Goal: Book appointment/travel/reservation

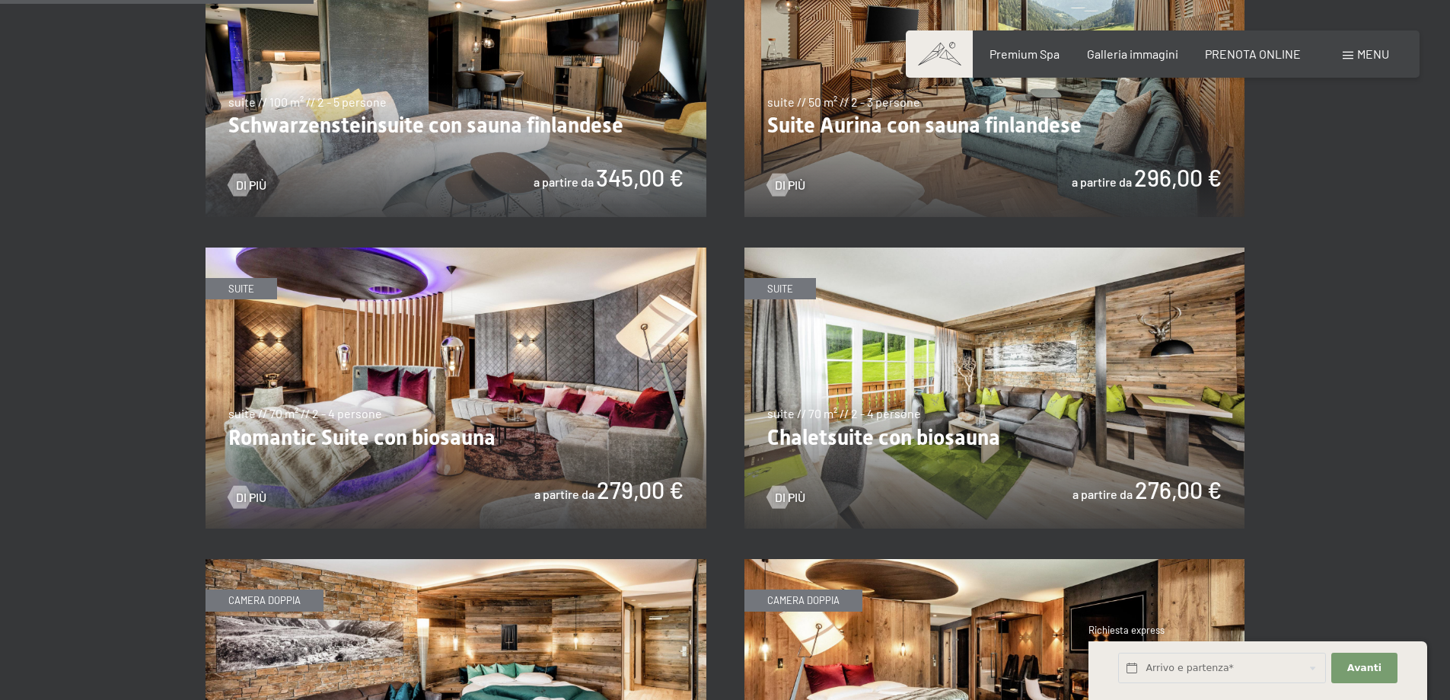
scroll to position [990, 0]
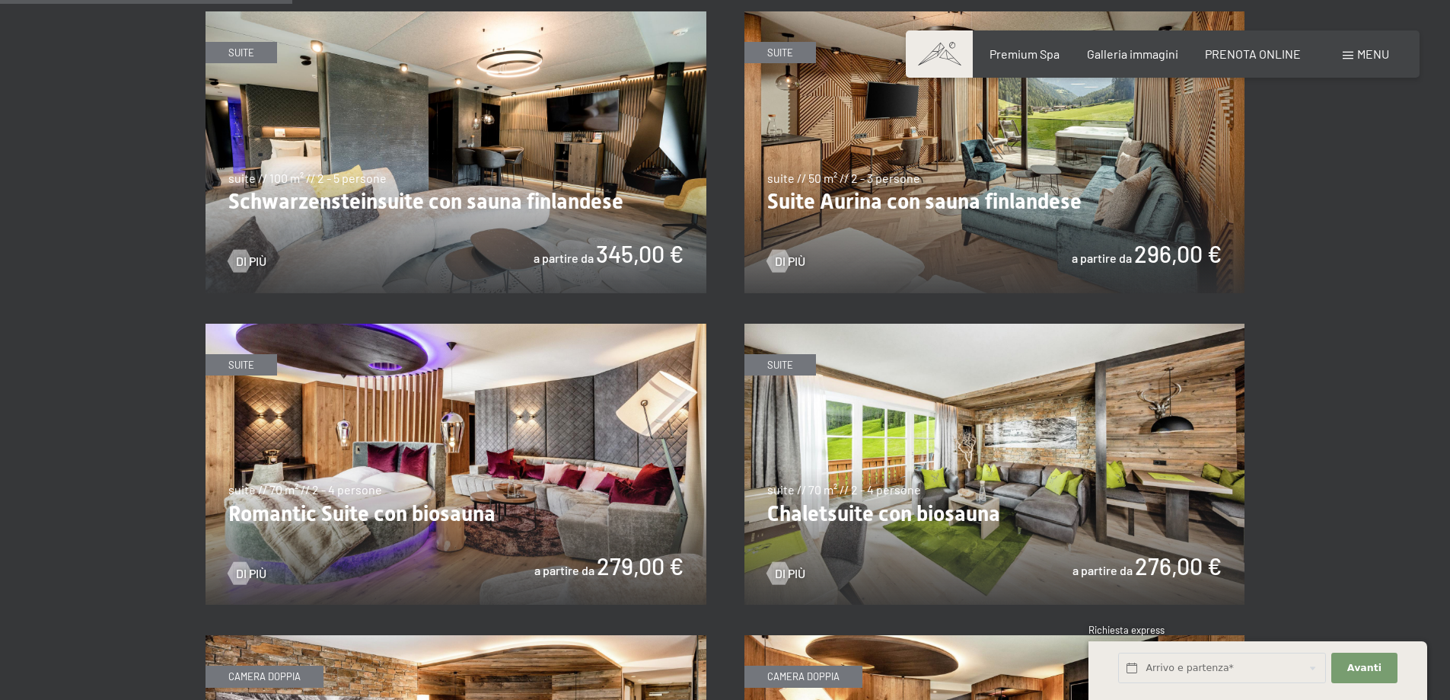
click at [544, 413] on img at bounding box center [456, 465] width 501 height 282
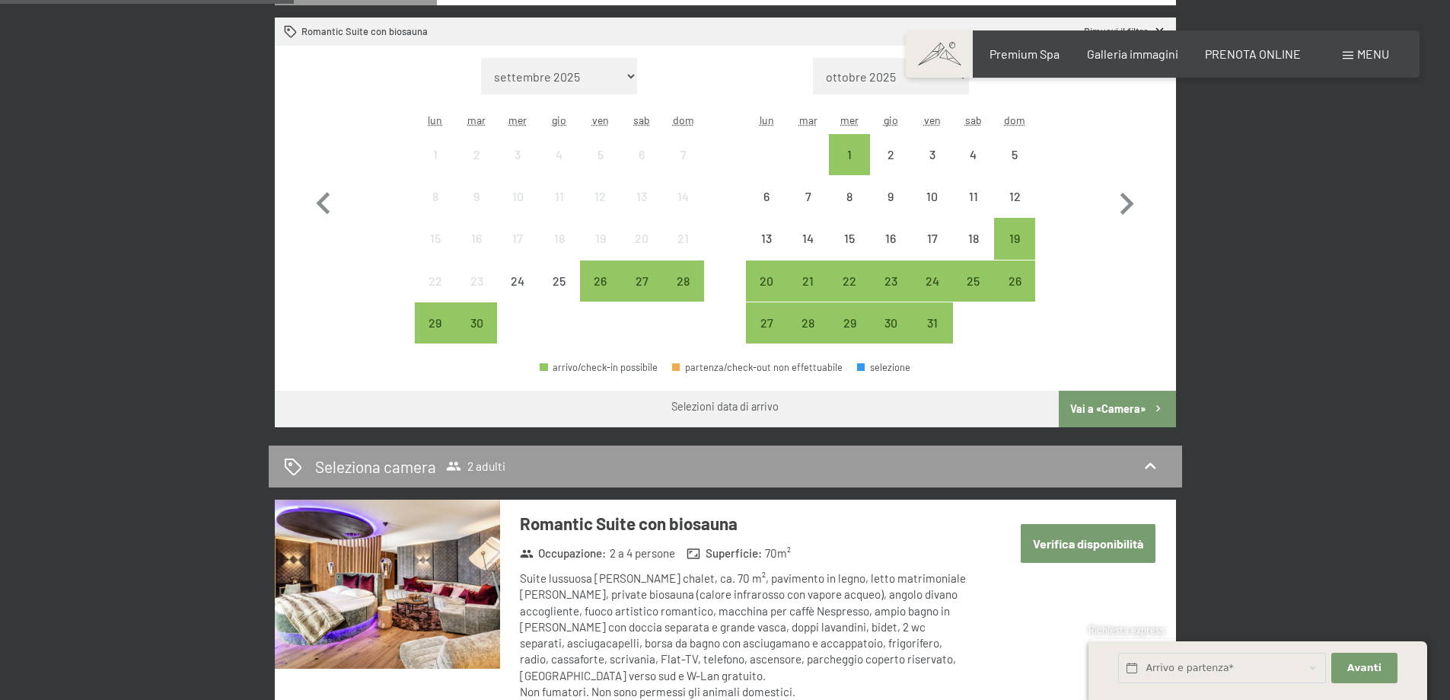
scroll to position [359, 0]
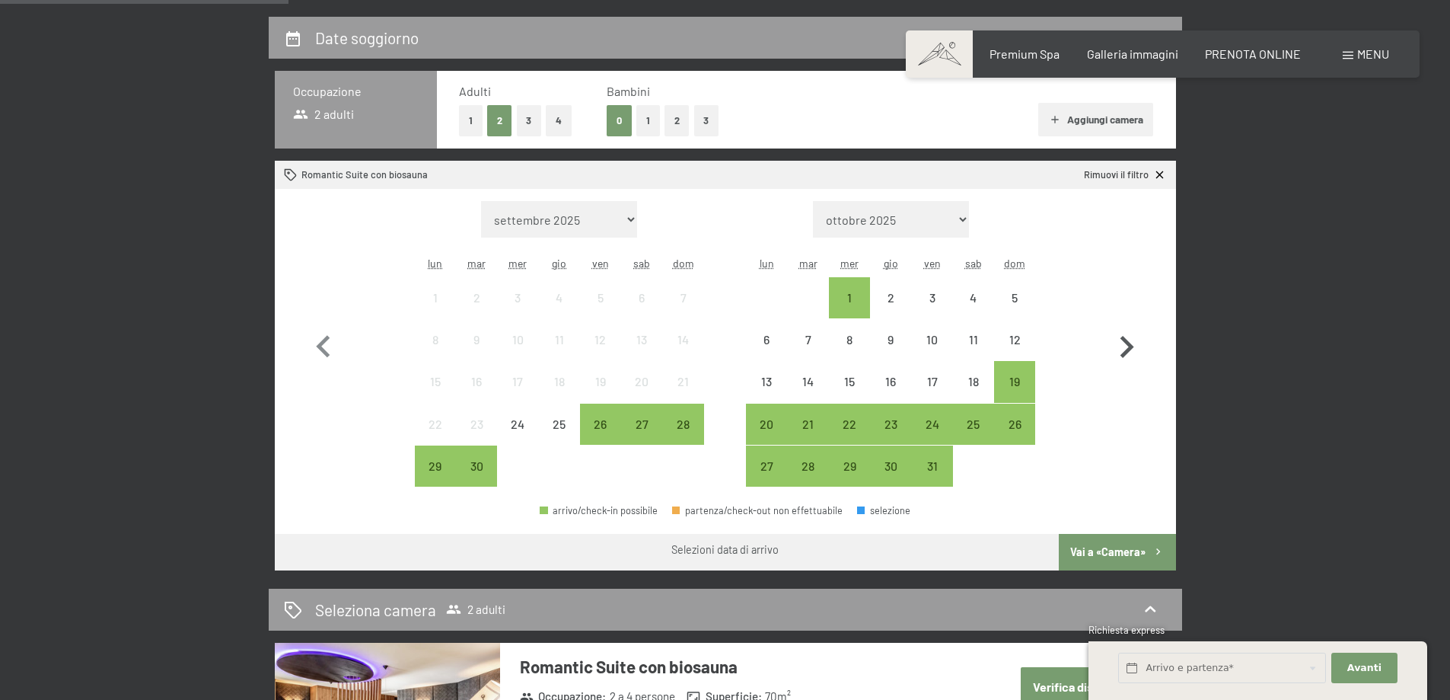
click at [1129, 350] on icon "button" at bounding box center [1127, 347] width 14 height 22
select select "2025-10-01"
select select "2025-11-01"
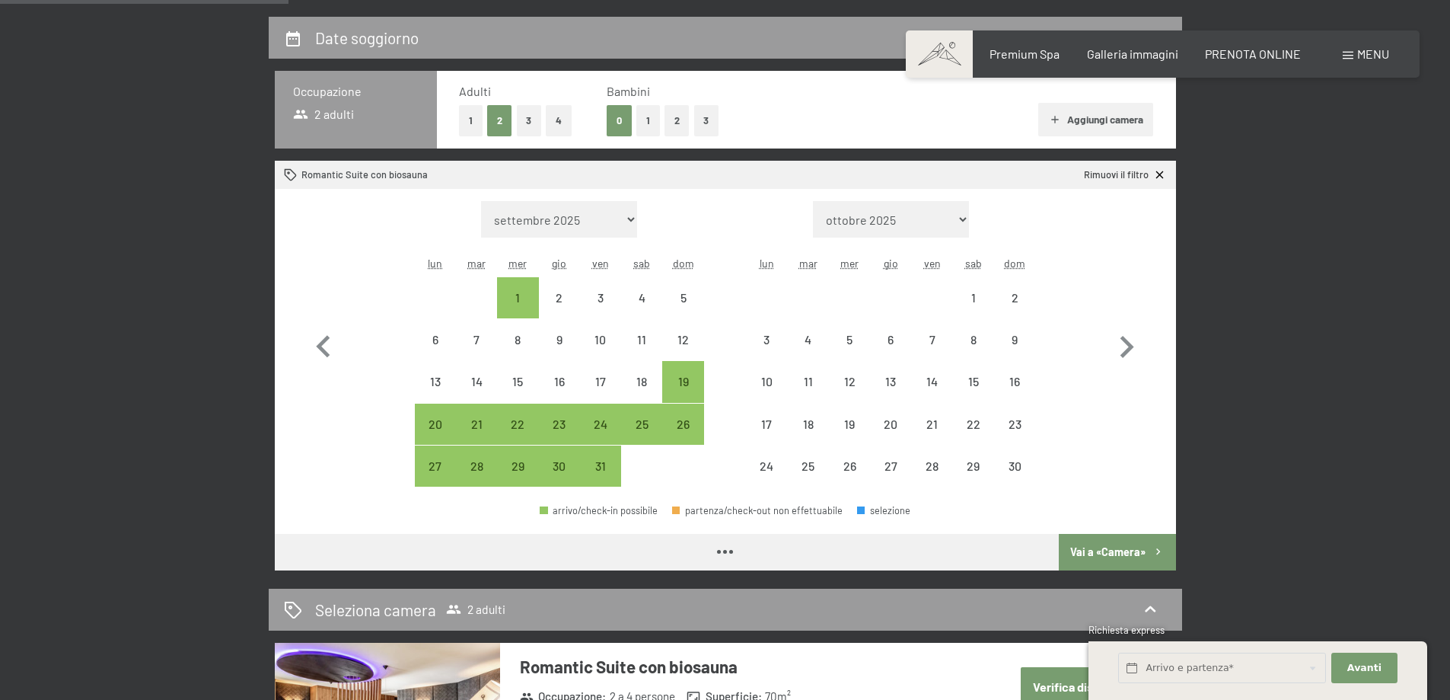
select select "2025-10-01"
select select "2025-11-01"
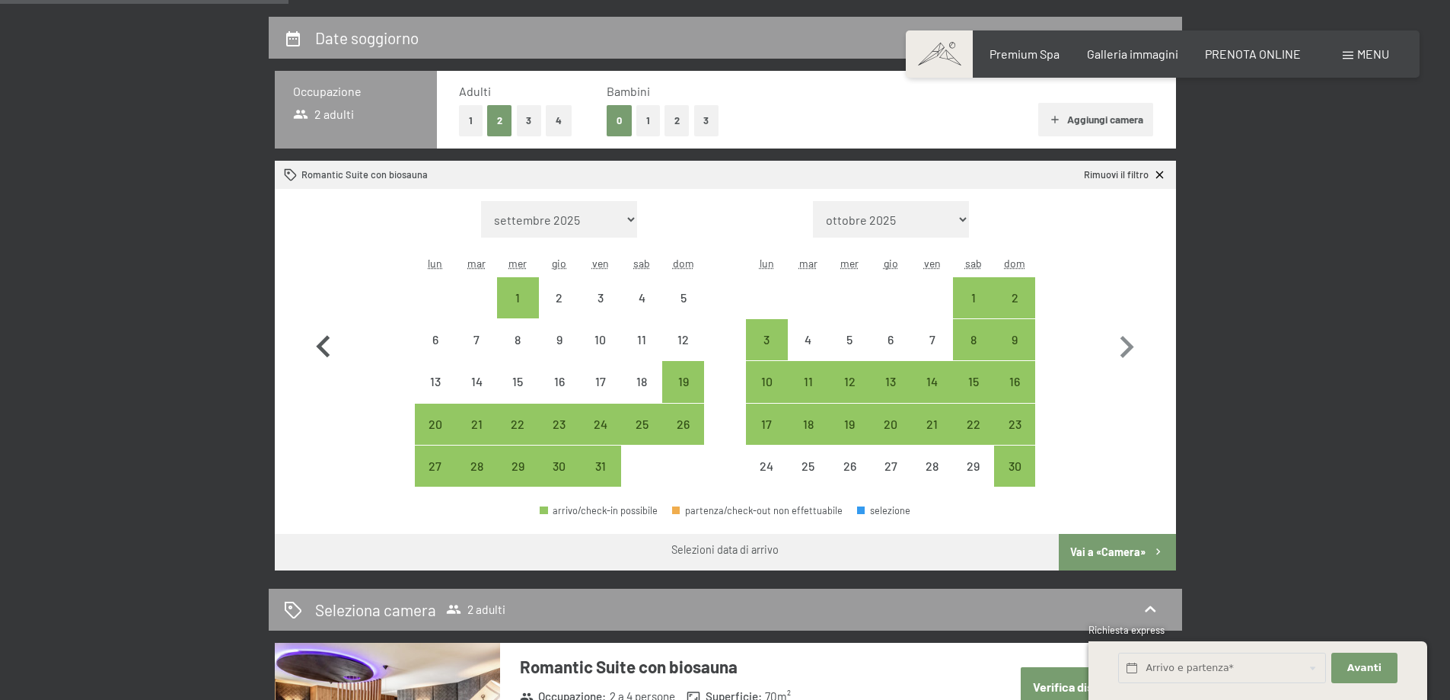
click at [323, 352] on icon "button" at bounding box center [323, 347] width 14 height 22
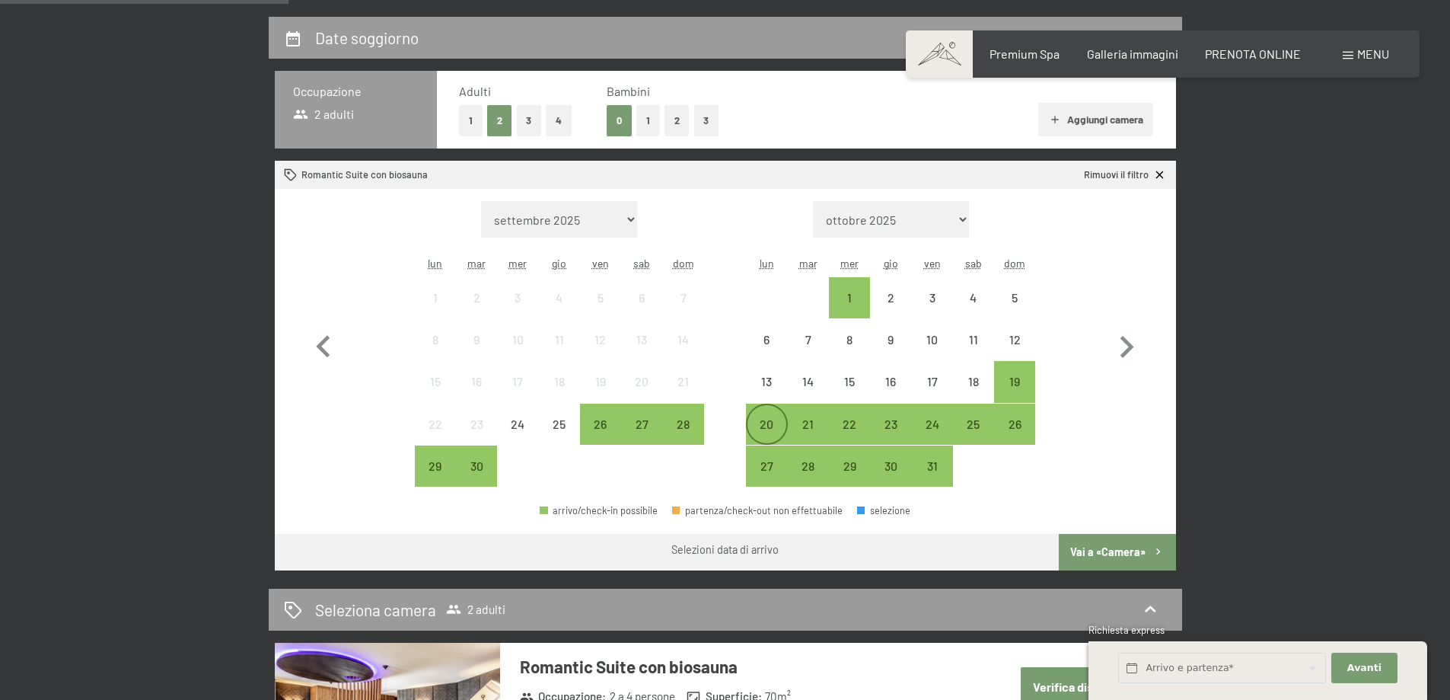
click at [767, 429] on div "20" at bounding box center [767, 437] width 38 height 38
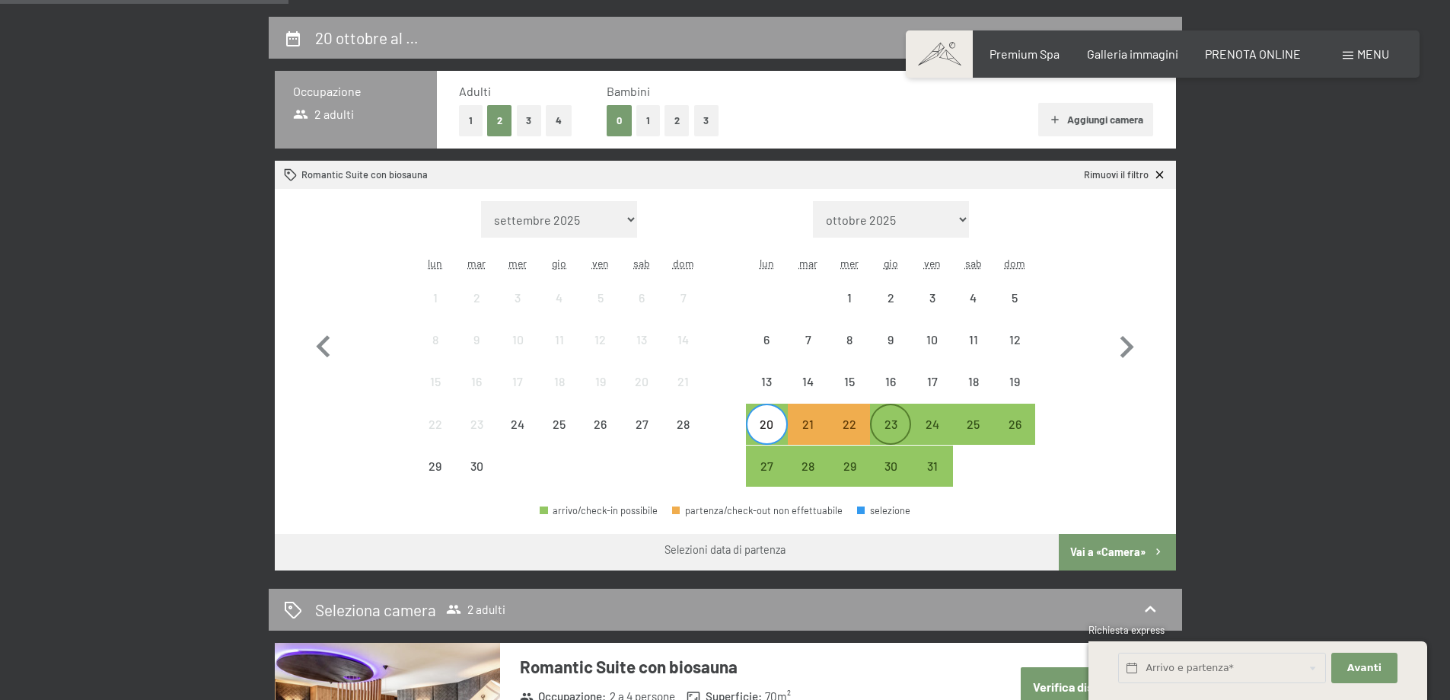
click at [888, 430] on div "23" at bounding box center [891, 437] width 38 height 38
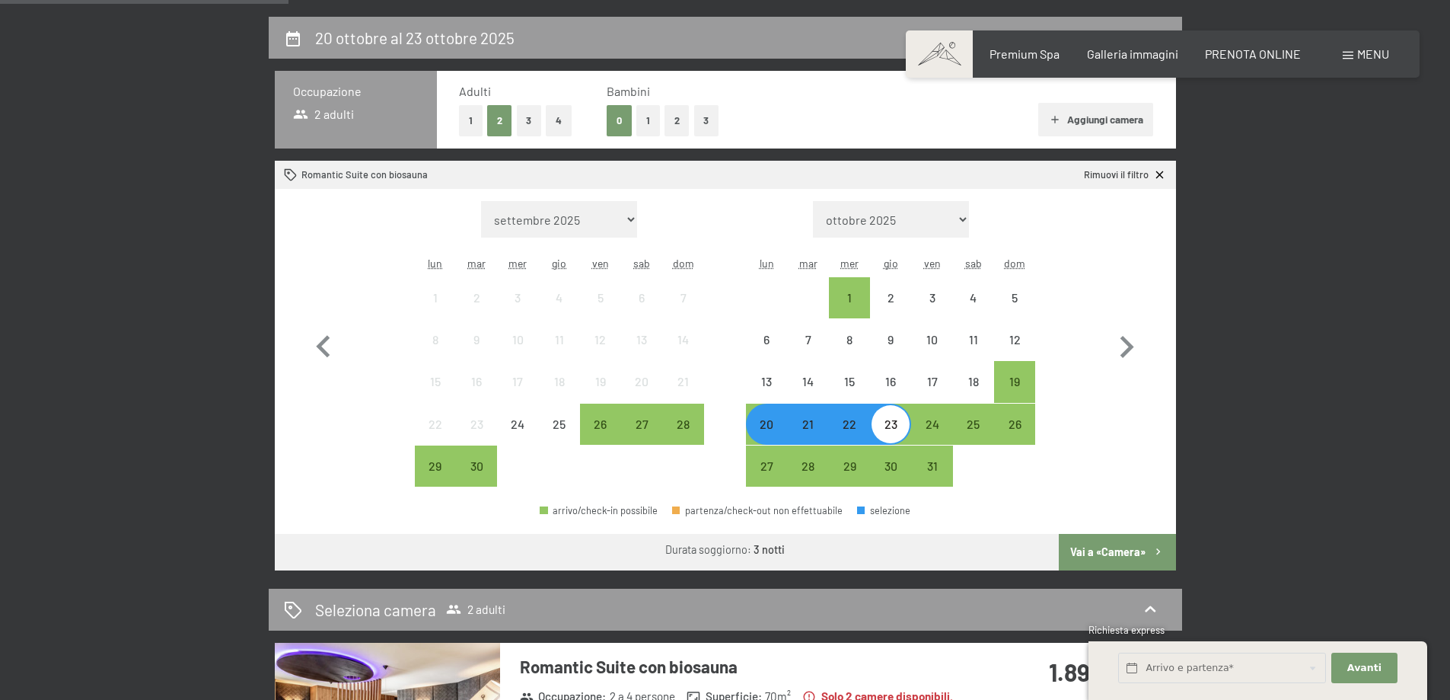
click at [1093, 550] on button "Vai a «Camera»" at bounding box center [1117, 552] width 116 height 37
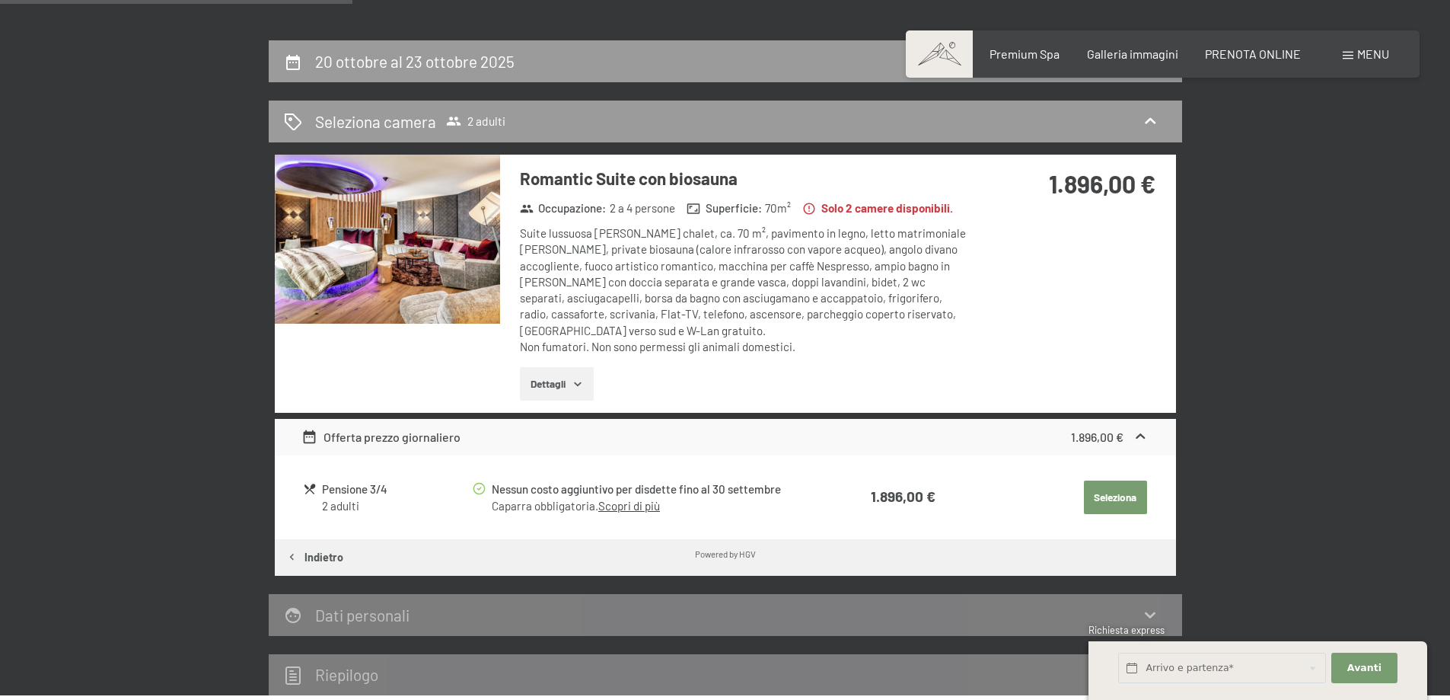
scroll to position [299, 0]
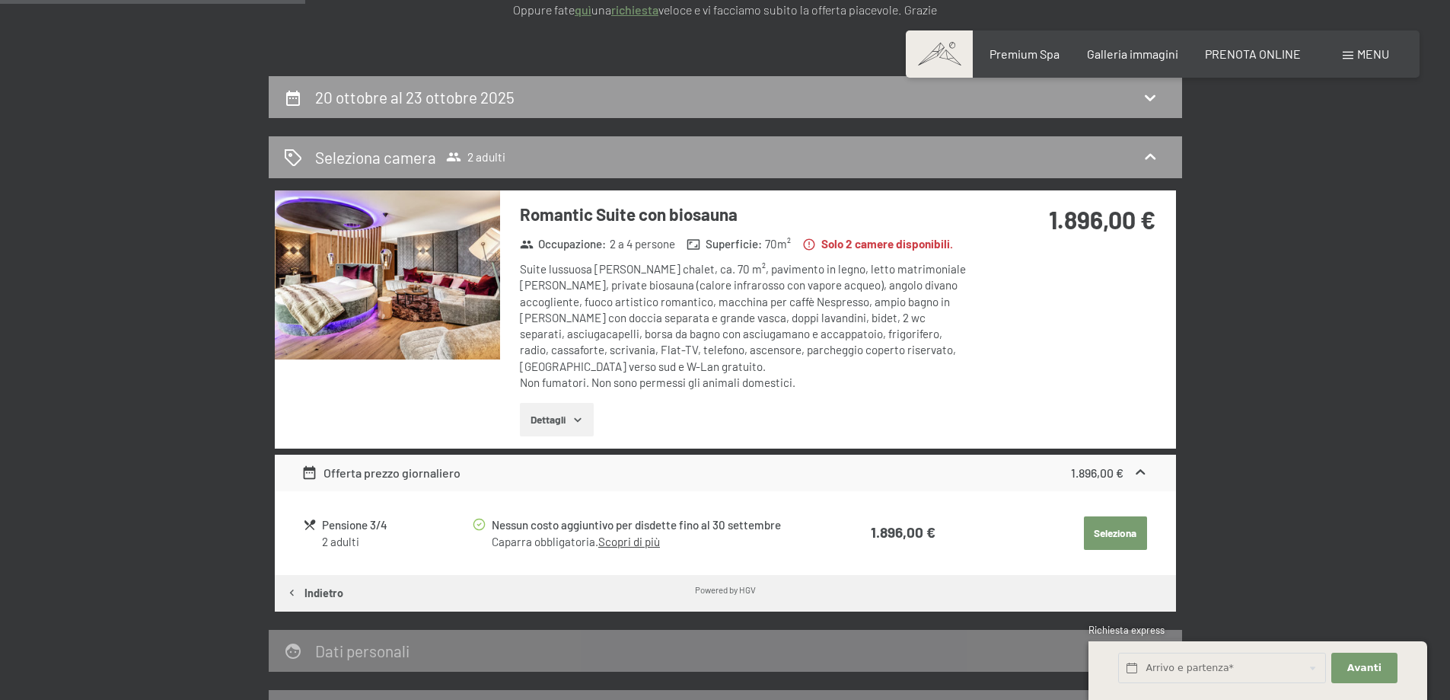
click at [1128, 464] on div "1.896,00 €" at bounding box center [1110, 473] width 78 height 18
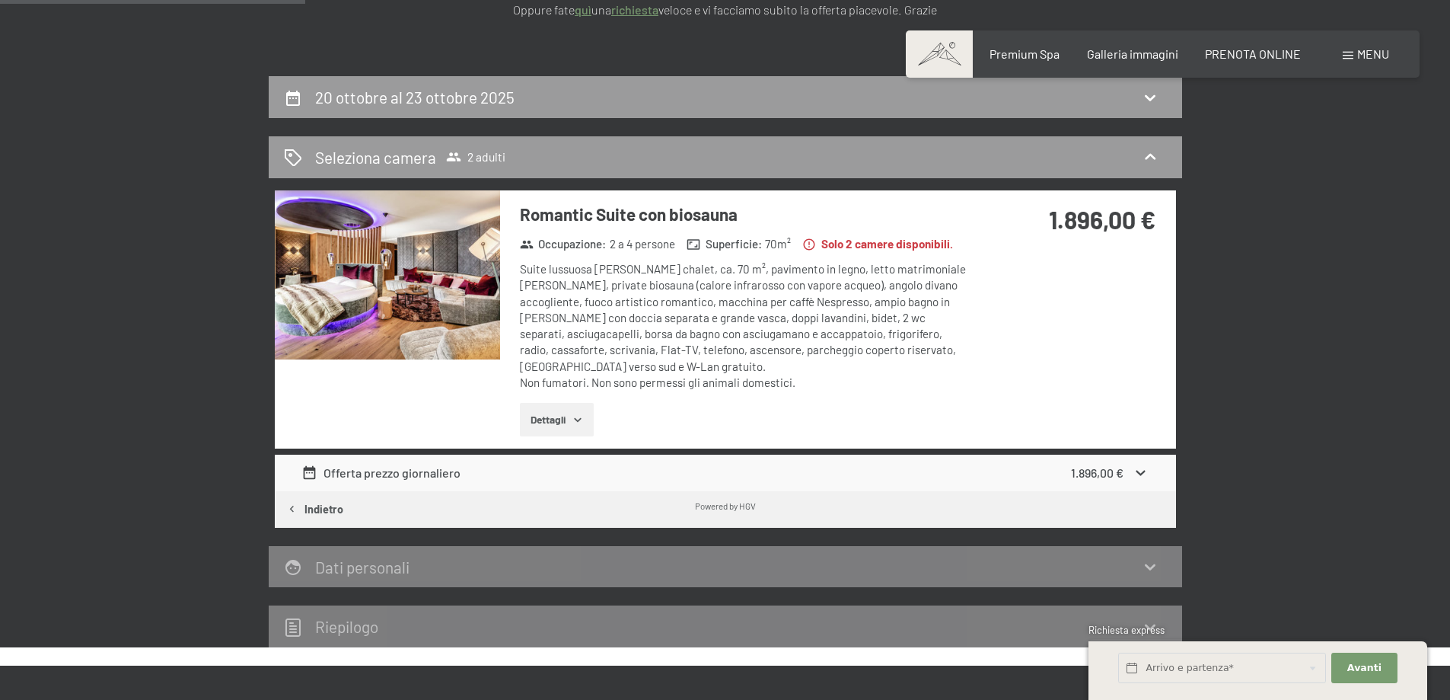
click at [1128, 464] on div "1.896,00 €" at bounding box center [1110, 473] width 78 height 18
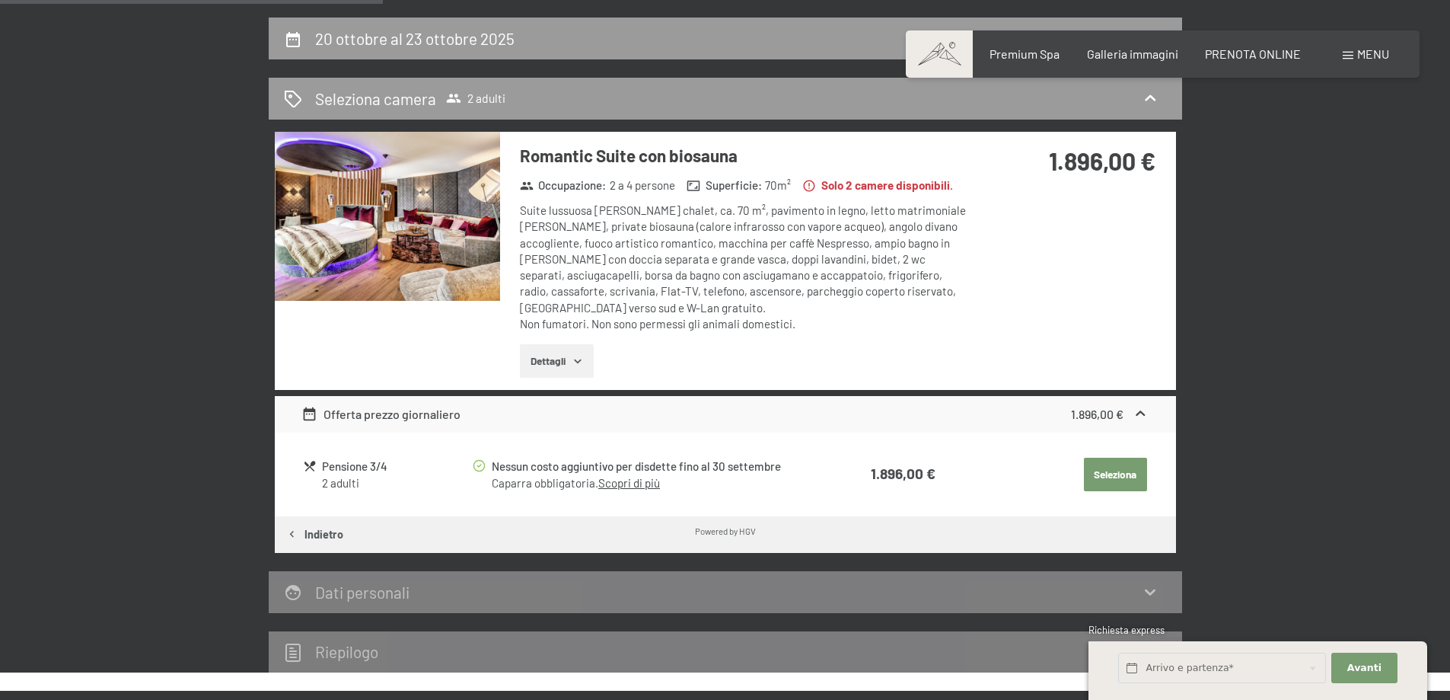
scroll to position [375, 0]
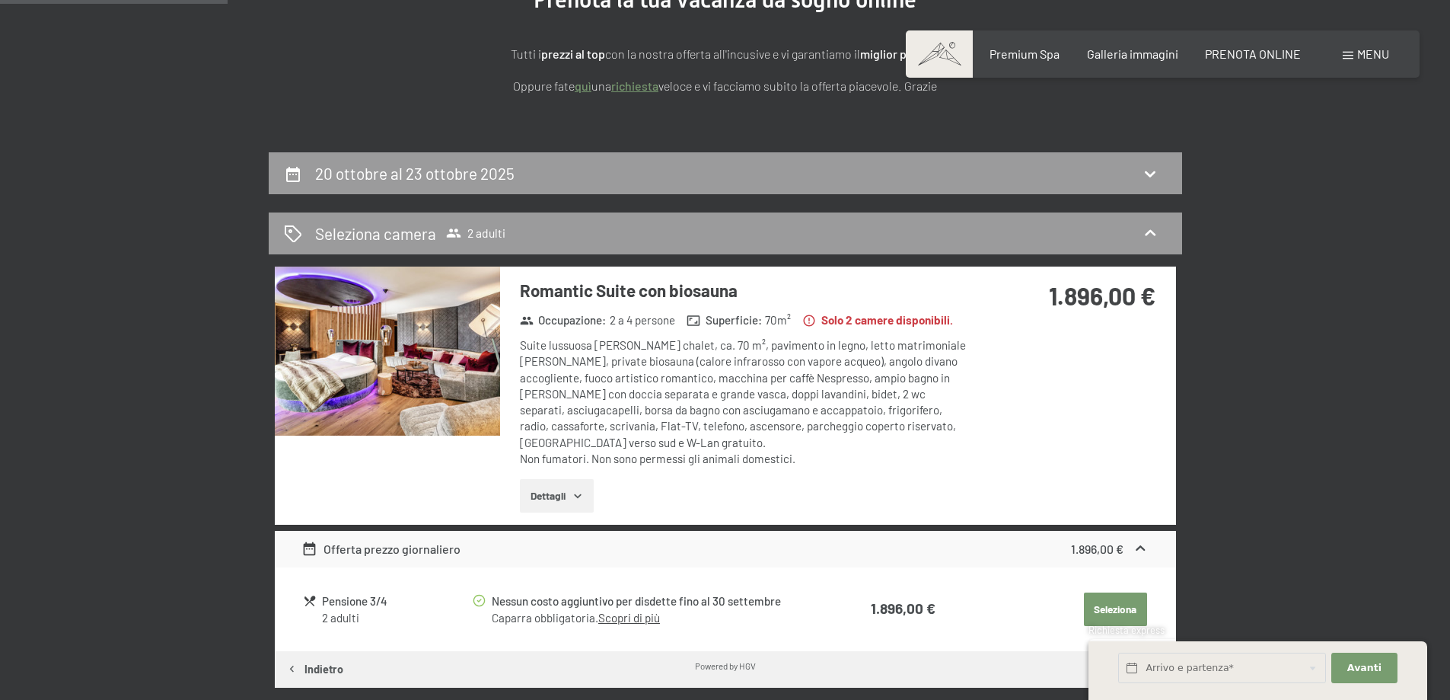
click at [459, 174] on h2 "20 ottobre al 23 ottobre 2025" at bounding box center [414, 173] width 199 height 19
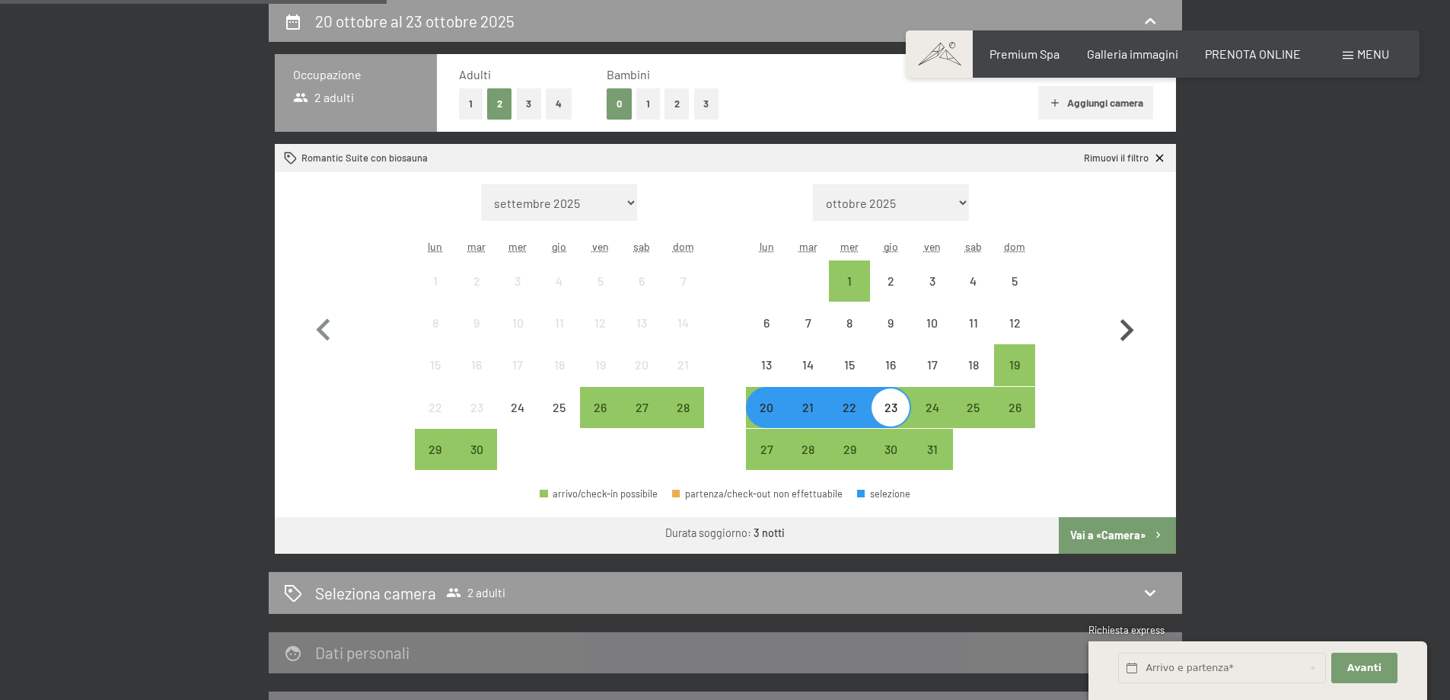
click at [1131, 326] on icon "button" at bounding box center [1127, 330] width 44 height 44
select select "2025-10-01"
select select "2025-11-01"
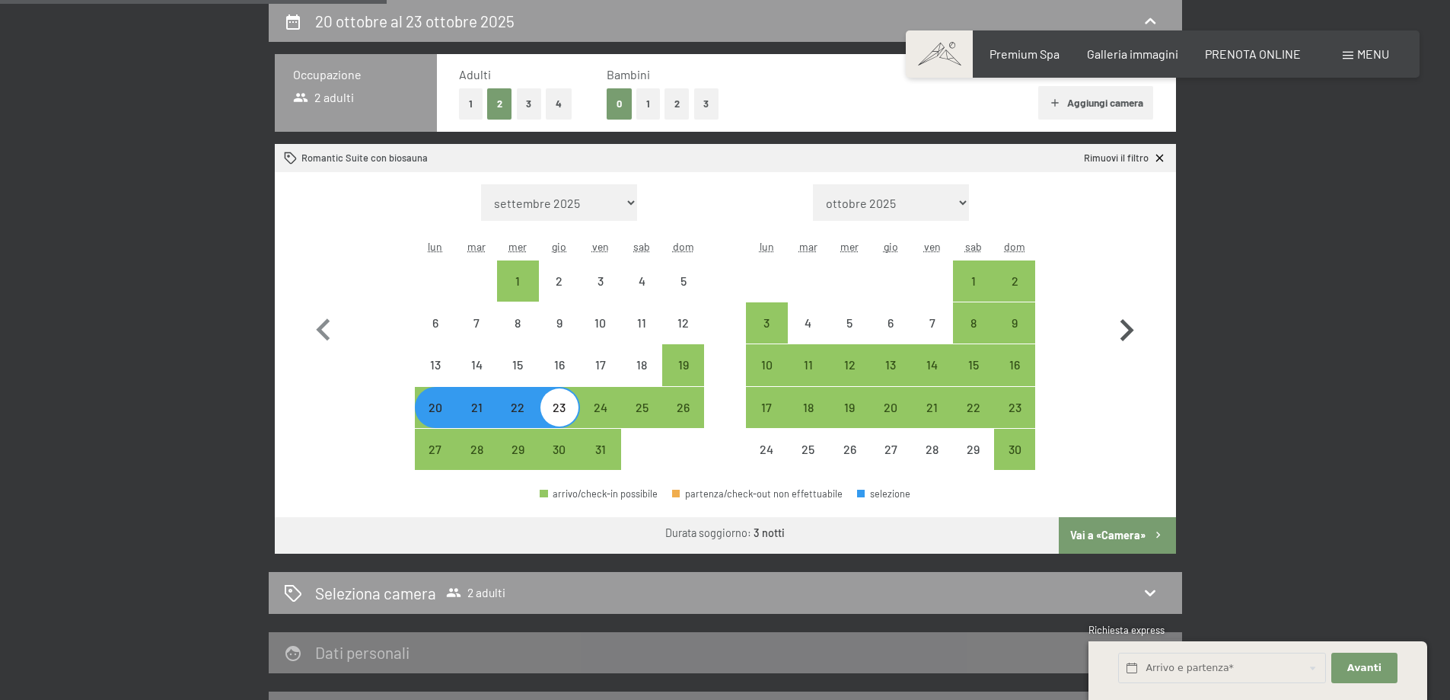
click at [1130, 326] on icon "button" at bounding box center [1127, 330] width 44 height 44
select select "2025-11-01"
select select "2025-12-01"
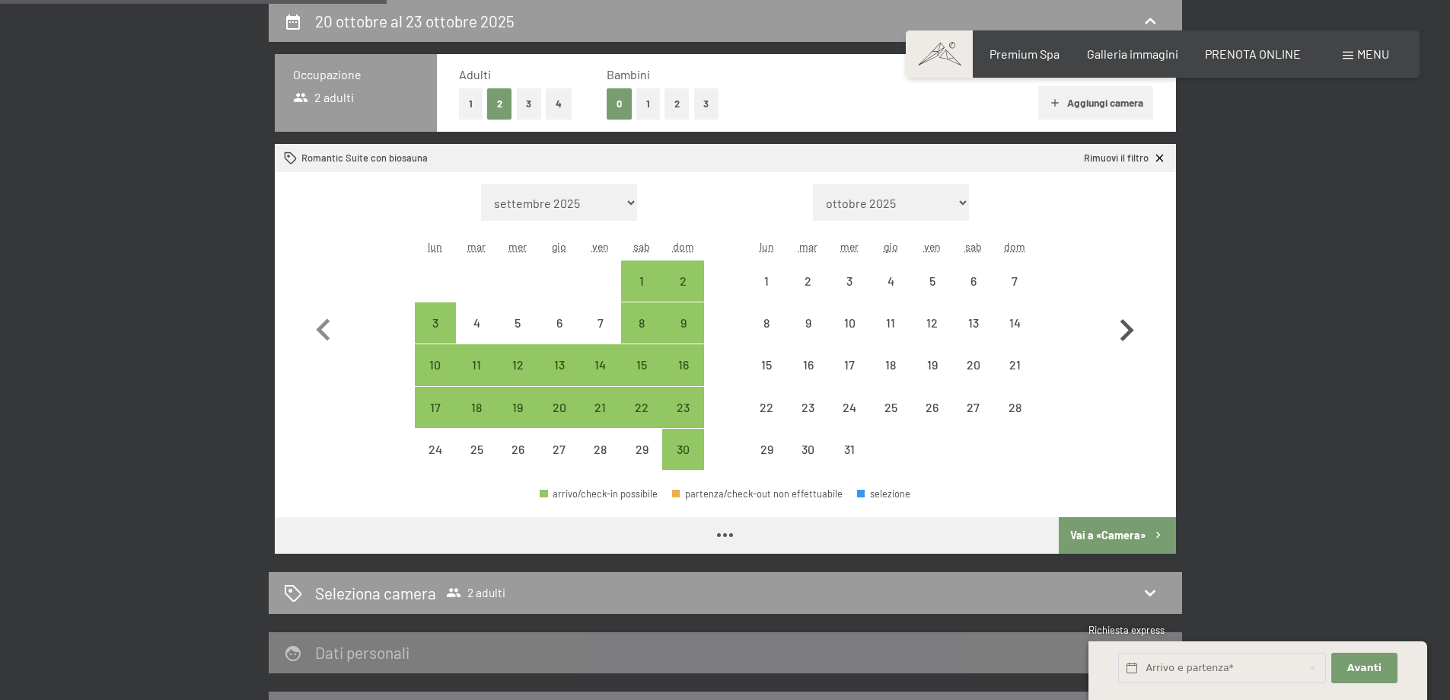
select select "2025-11-01"
select select "2025-12-01"
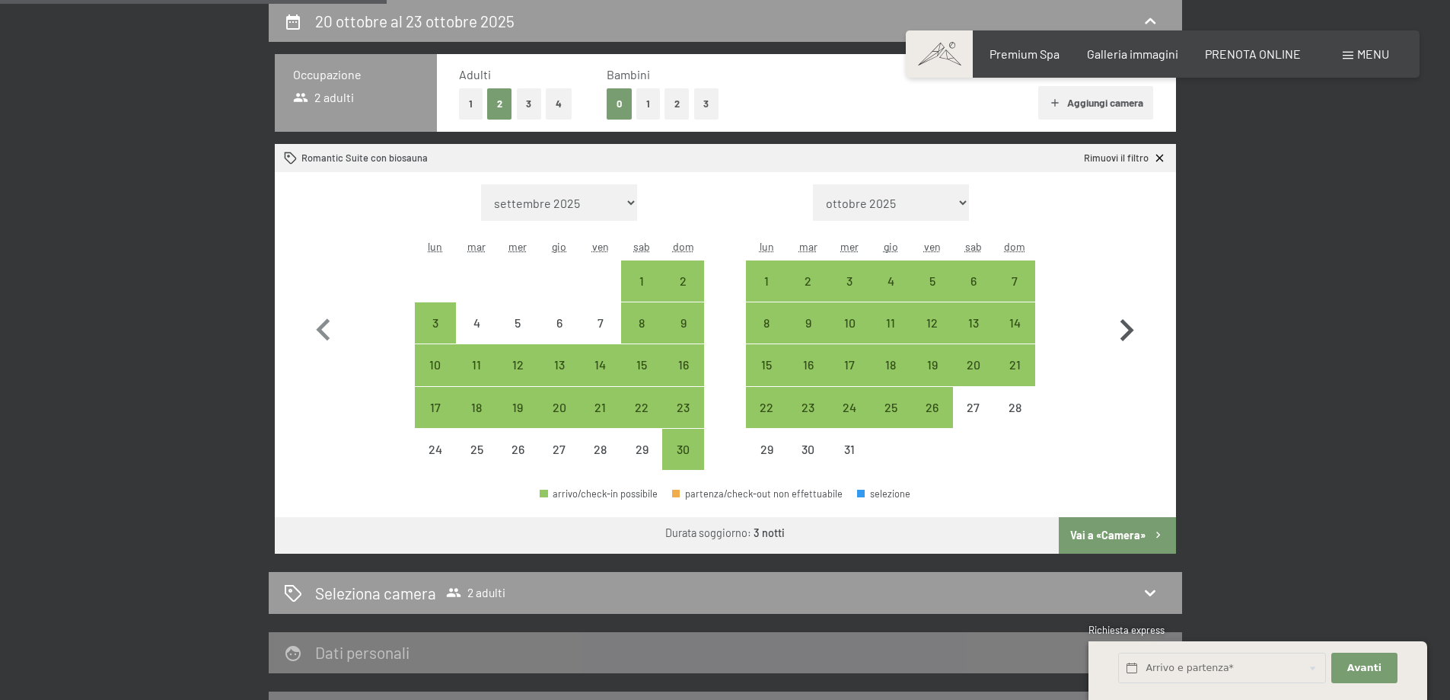
click at [1127, 326] on icon "button" at bounding box center [1127, 330] width 14 height 22
select select "2025-12-01"
select select "2026-01-01"
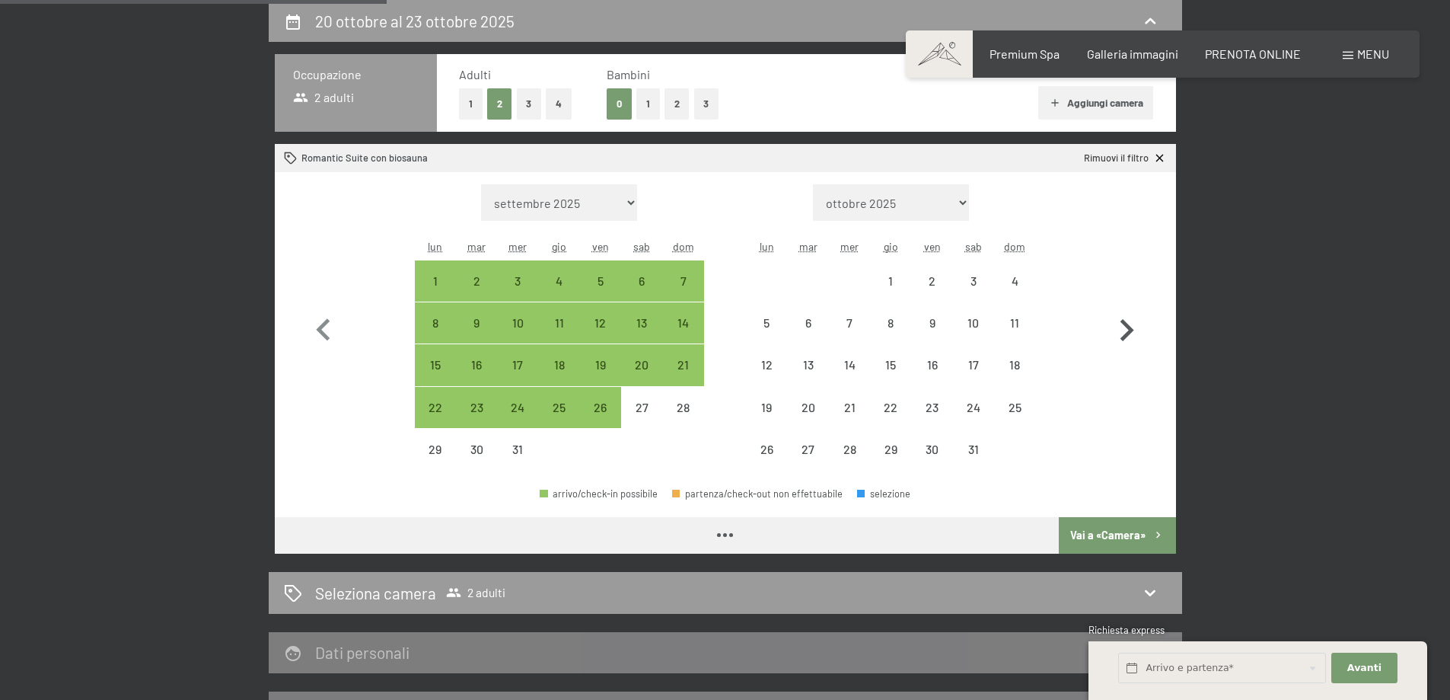
select select "2025-12-01"
select select "2026-01-01"
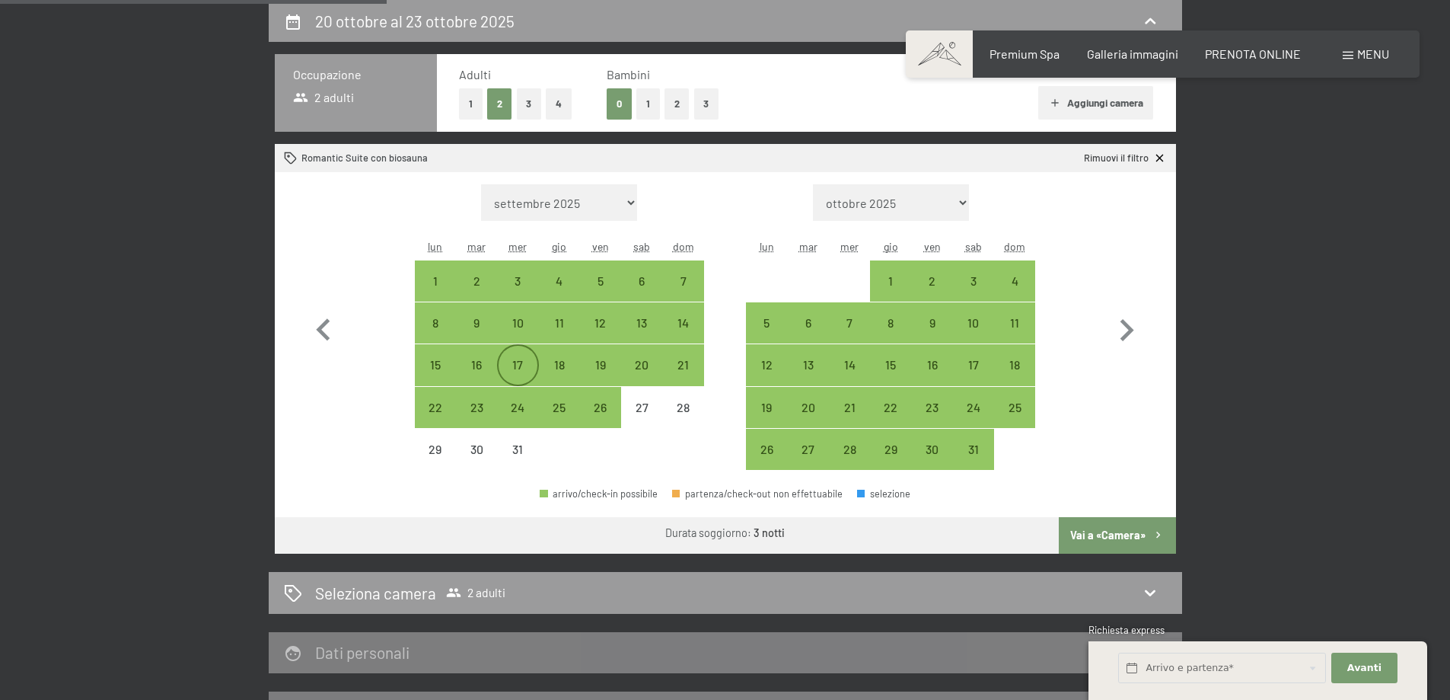
click at [514, 364] on div "17" at bounding box center [518, 378] width 38 height 38
select select "2025-12-01"
select select "2026-01-01"
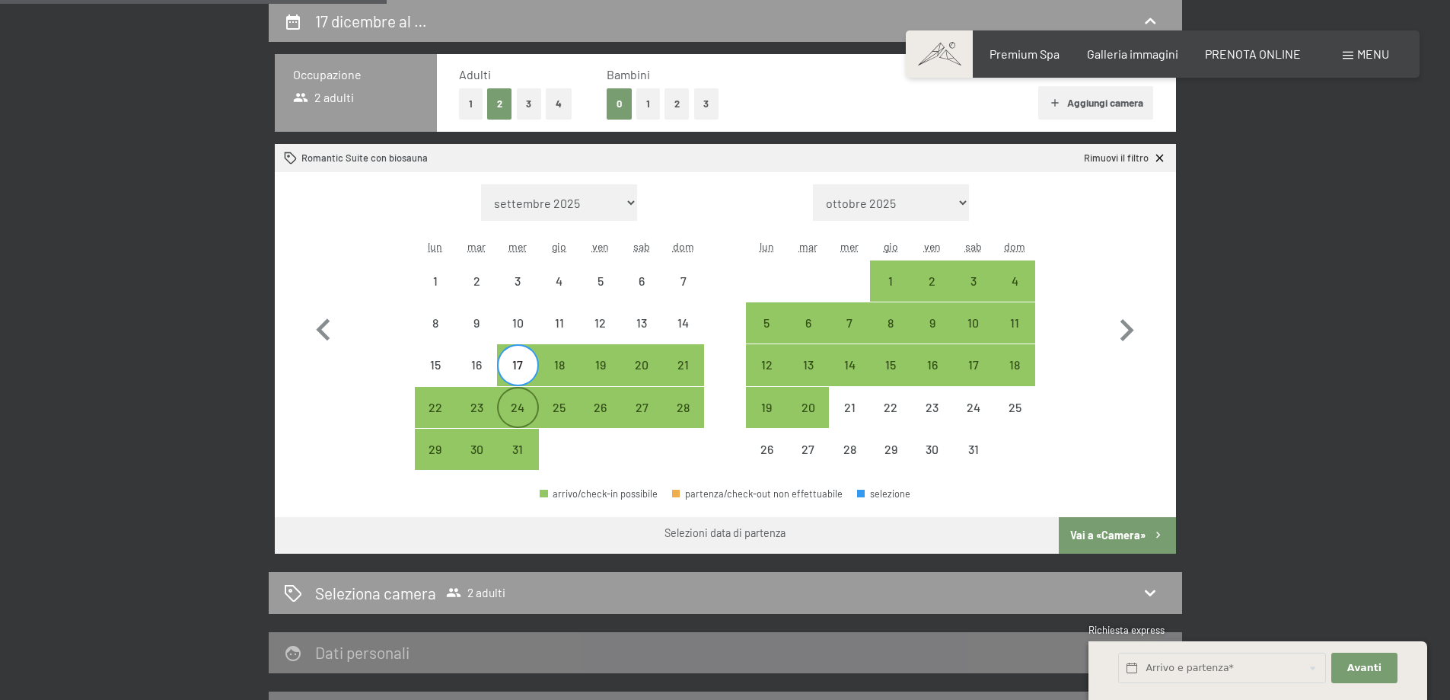
click at [521, 412] on div "24" at bounding box center [518, 420] width 38 height 38
select select "2025-12-01"
select select "2026-01-01"
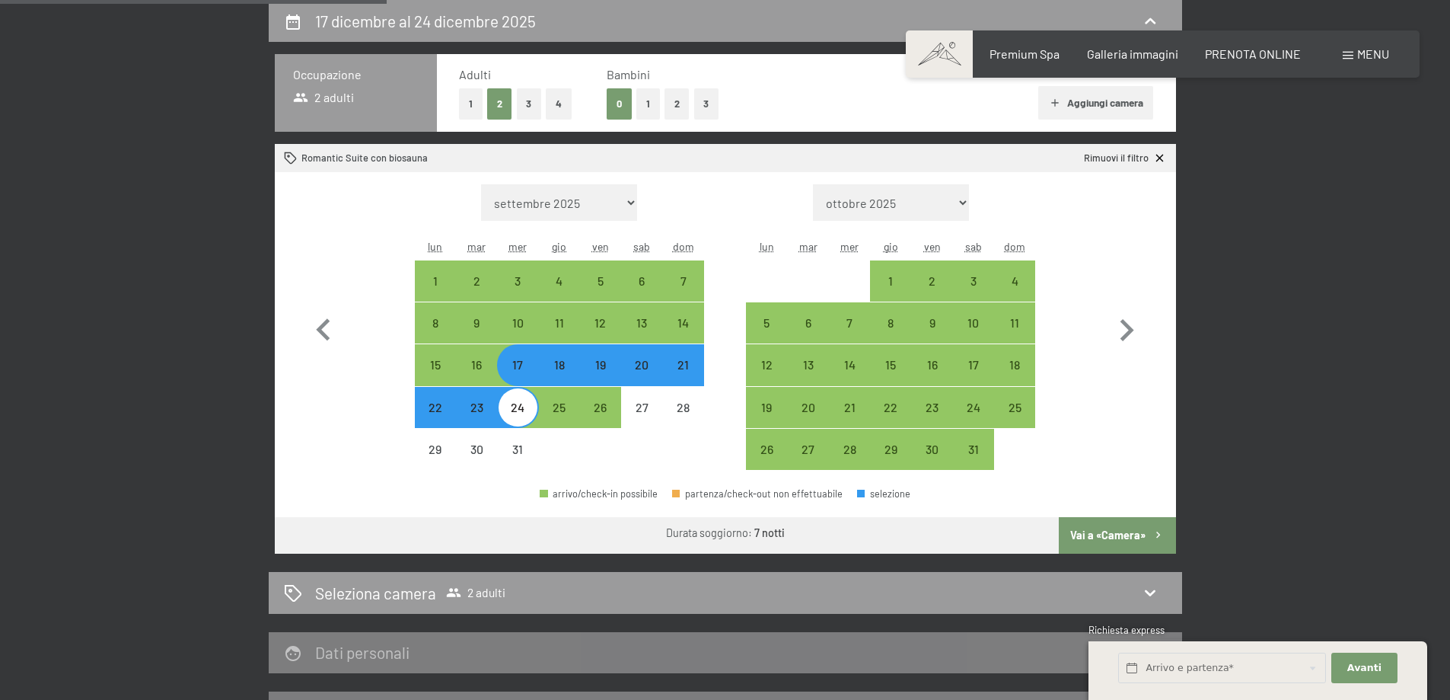
click at [1134, 545] on button "Vai a «Camera»" at bounding box center [1117, 535] width 116 height 37
select select "2025-12-01"
select select "2026-01-01"
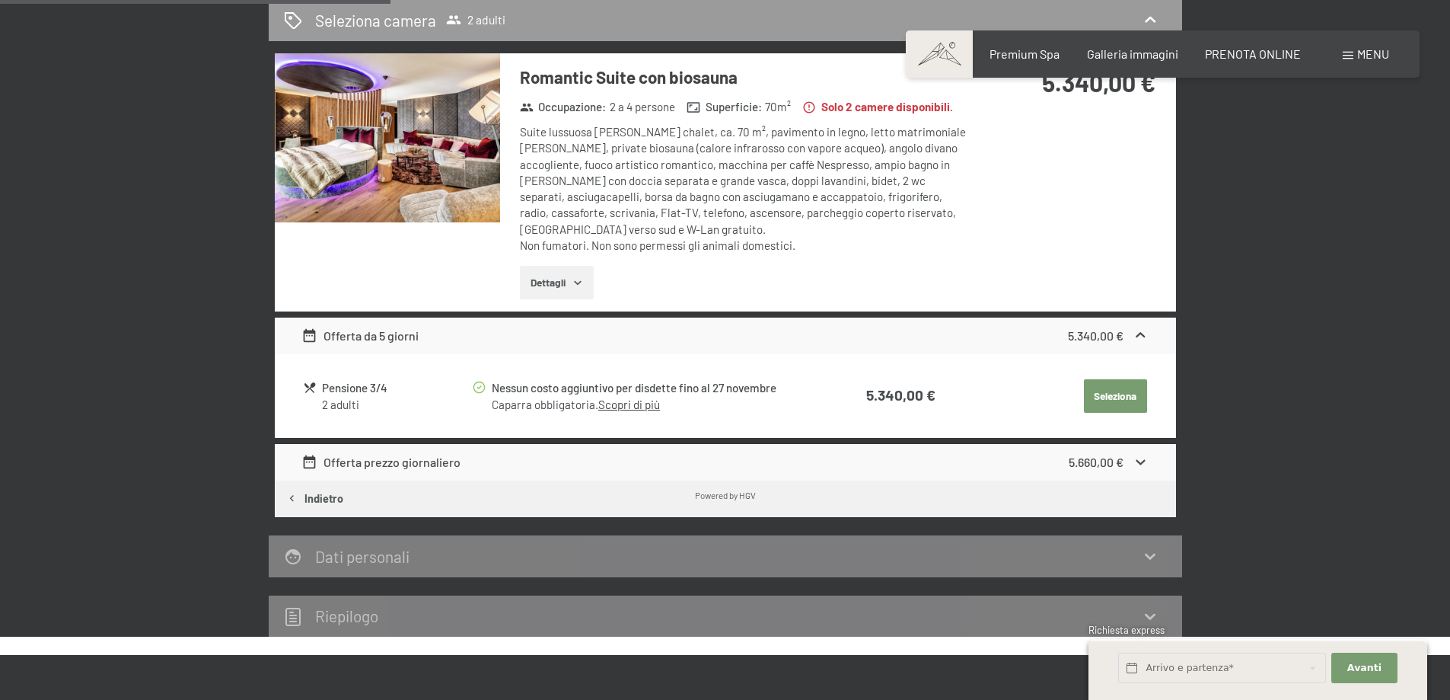
scroll to position [451, 0]
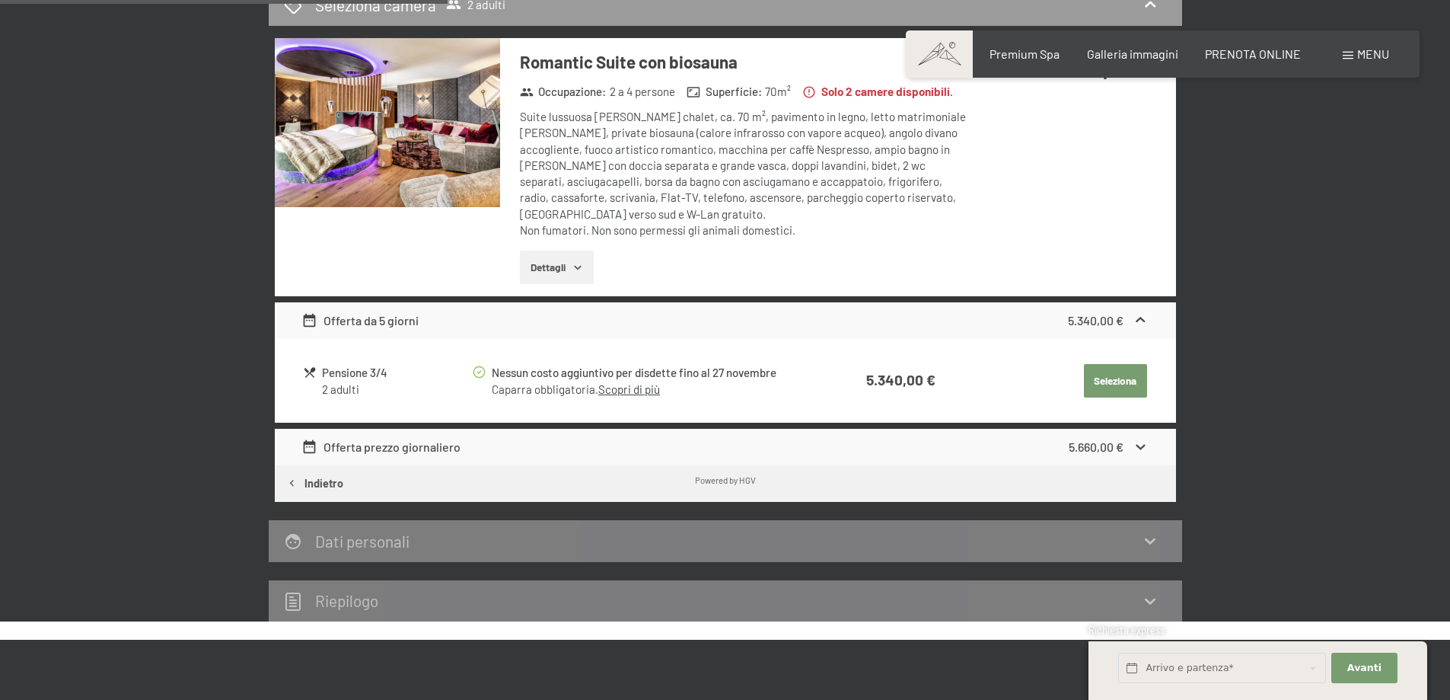
click at [625, 382] on link "Scopri di più" at bounding box center [629, 389] width 62 height 14
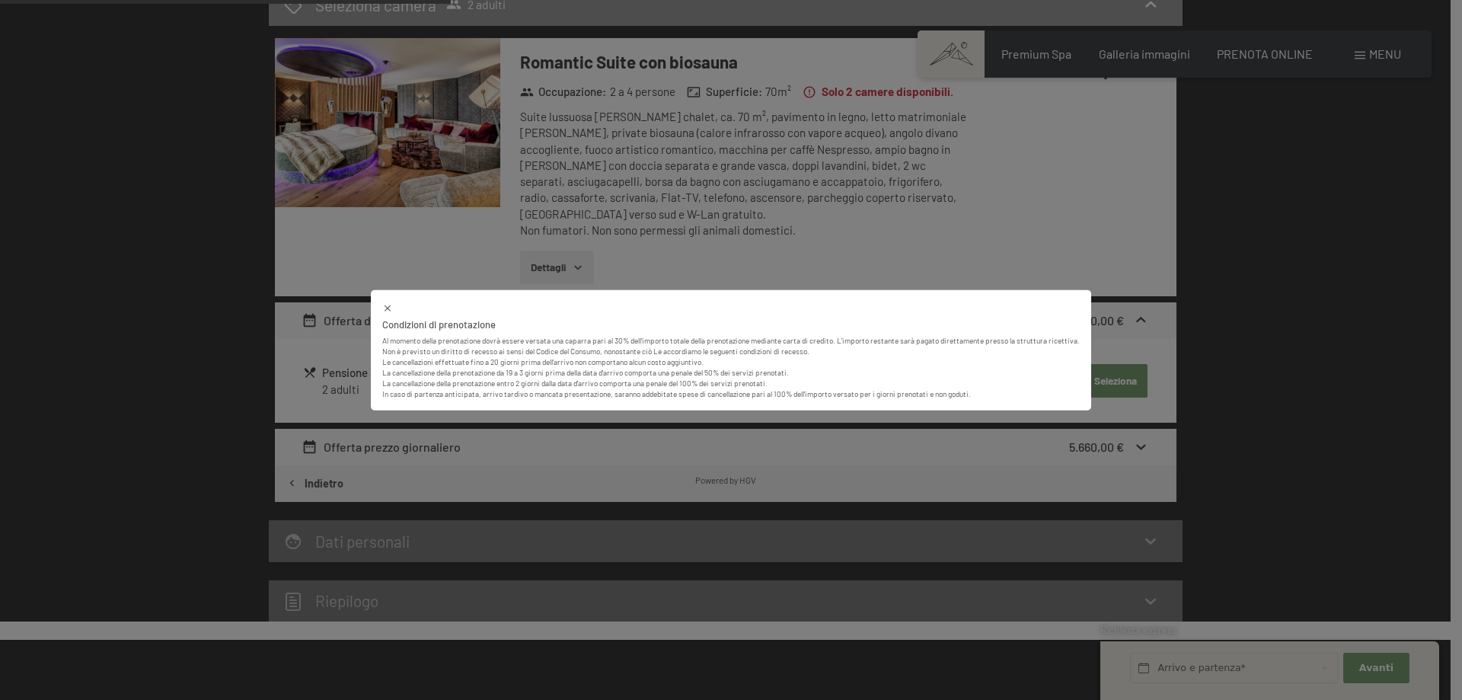
drag, startPoint x: 100, startPoint y: 422, endPoint x: 113, endPoint y: 413, distance: 14.8
click at [104, 416] on div "Condizioni di prenotazione Al momento della prenotazione dovrà essere versata u…" at bounding box center [731, 350] width 1462 height 700
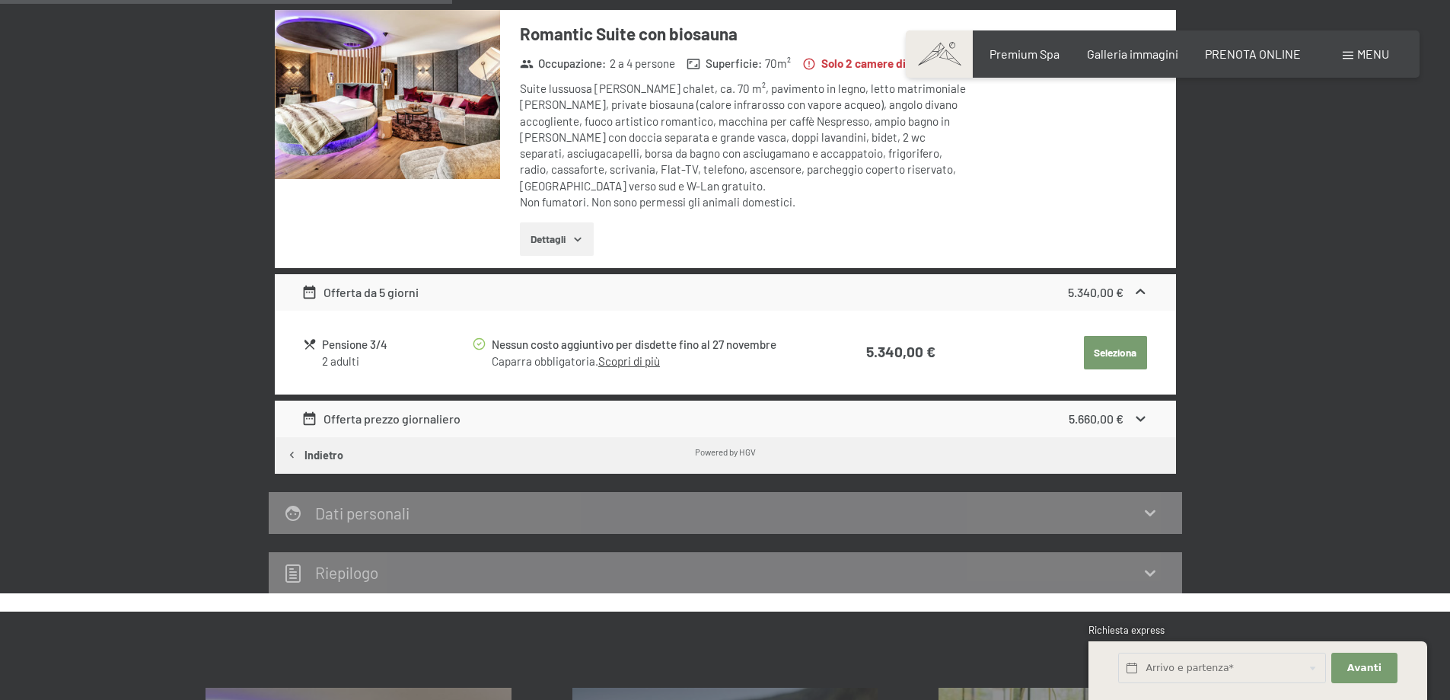
scroll to position [528, 0]
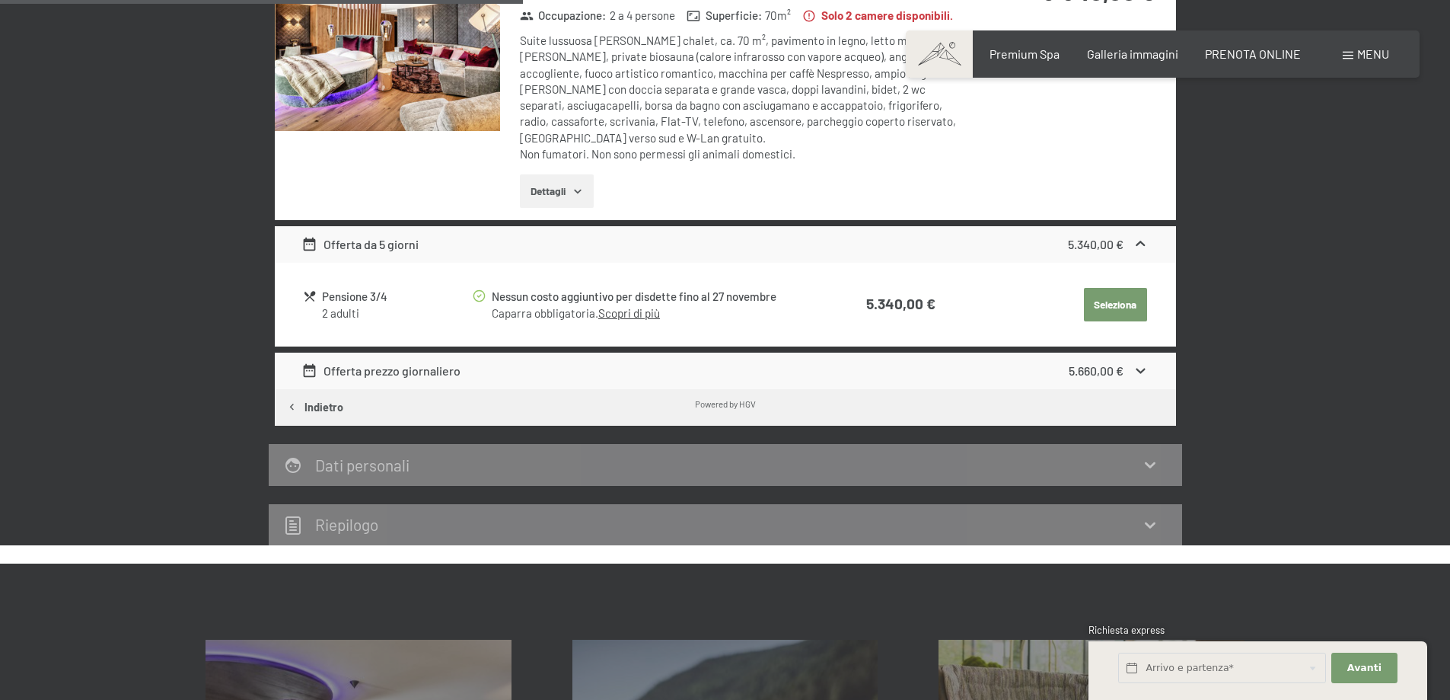
click at [1114, 363] on strong "5.660,00 €" at bounding box center [1096, 370] width 55 height 14
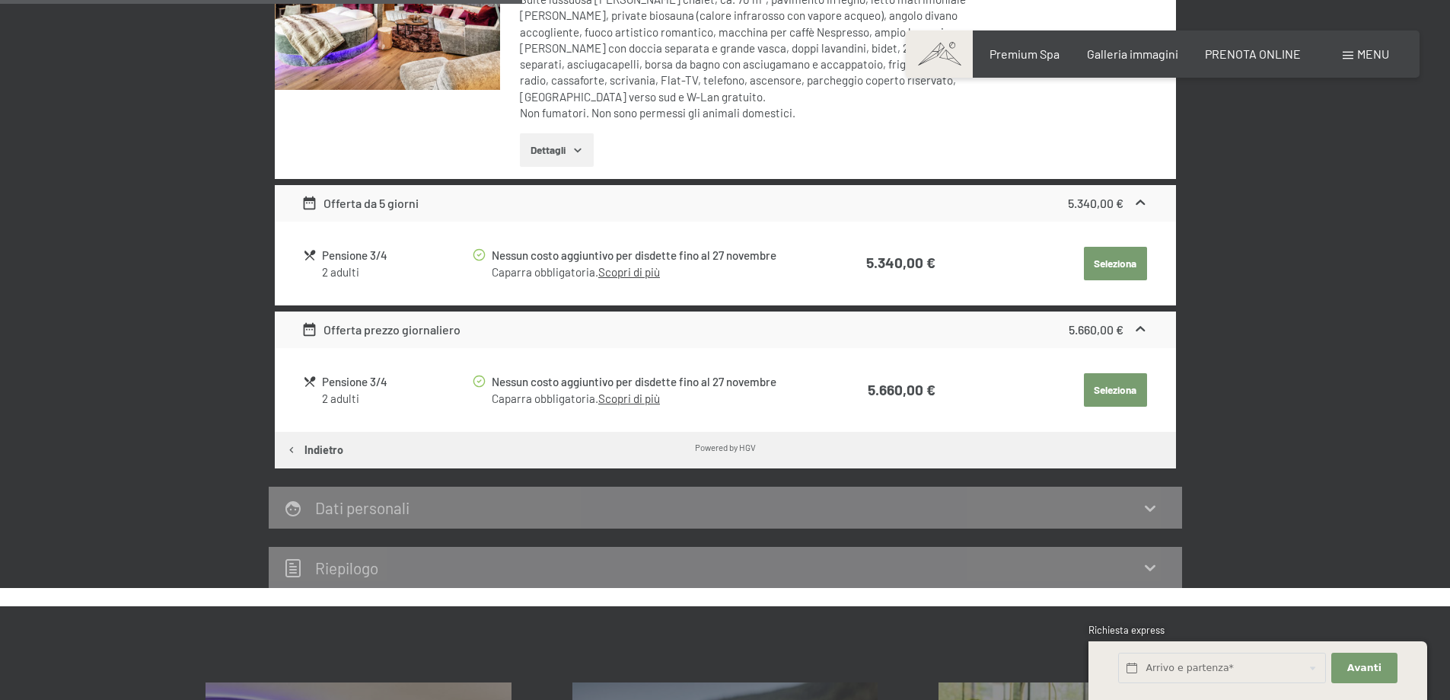
scroll to position [604, 0]
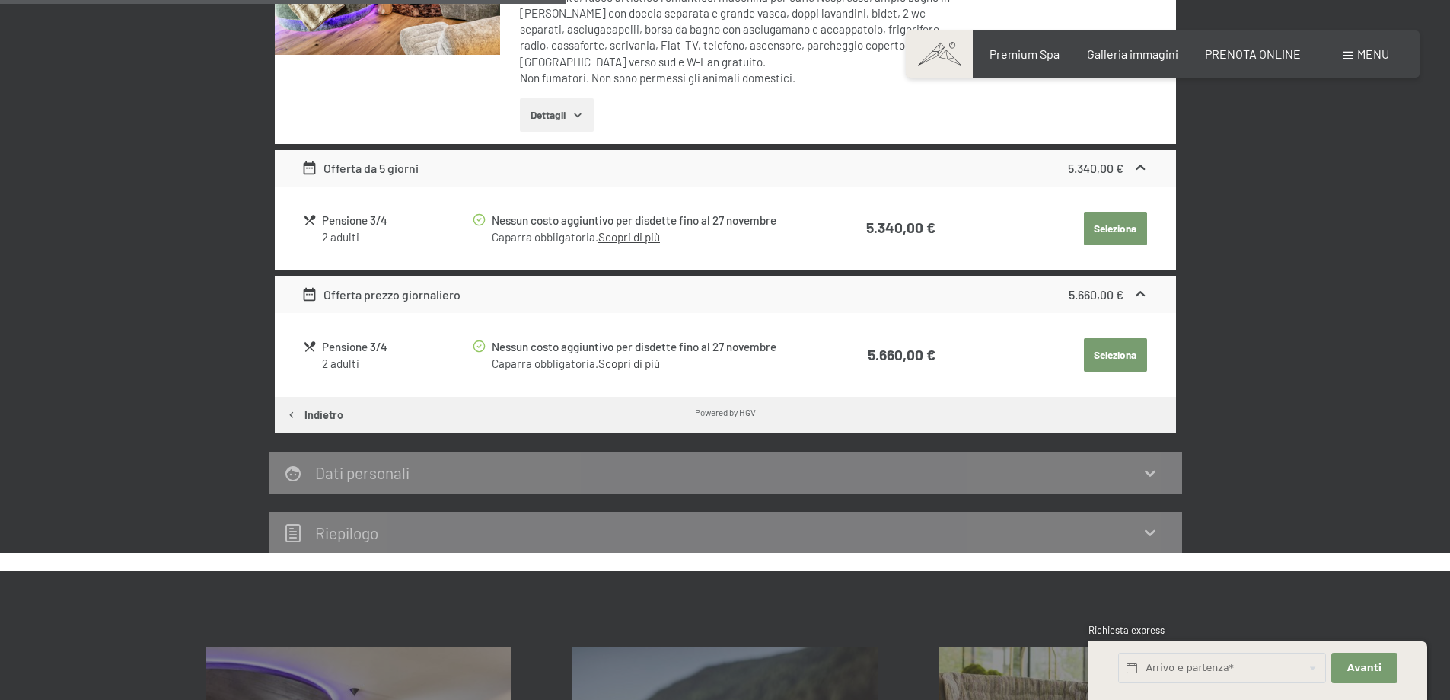
click at [620, 356] on link "Scopri di più" at bounding box center [629, 363] width 62 height 14
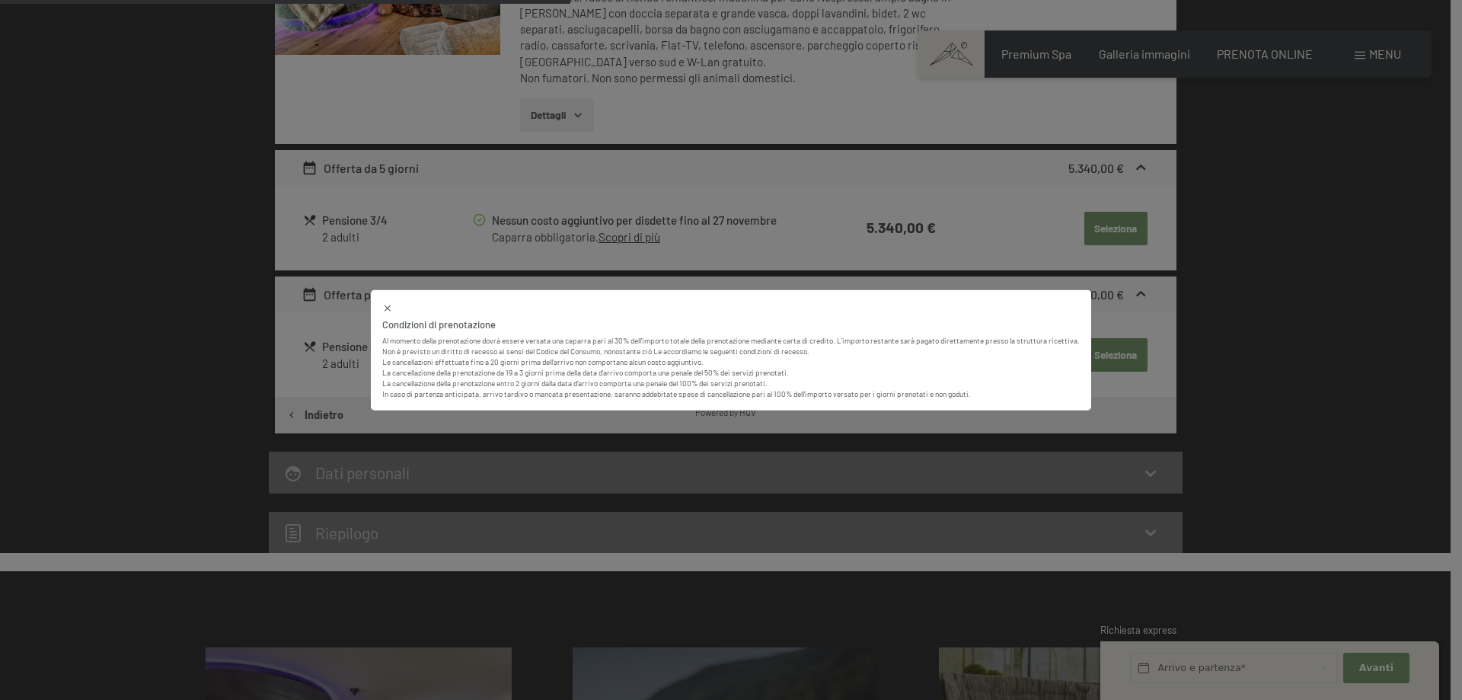
click at [390, 308] on icon at bounding box center [387, 307] width 11 height 11
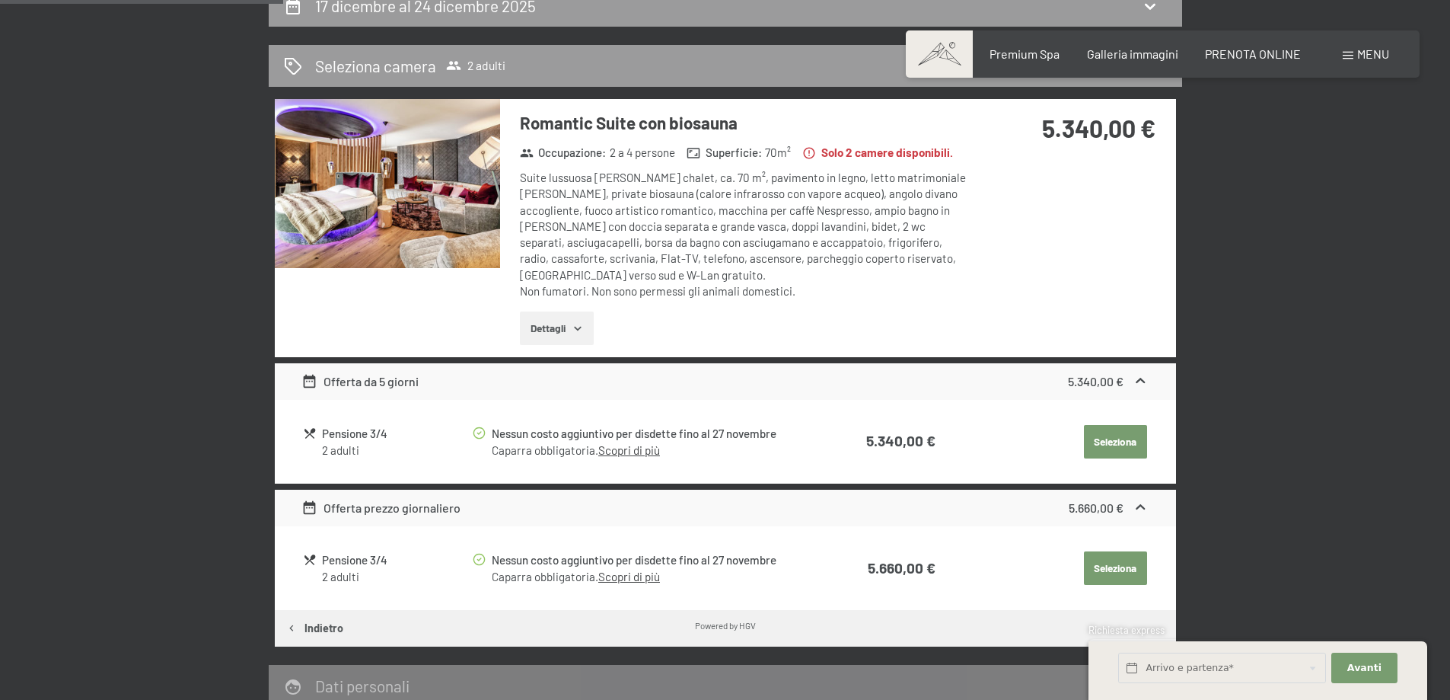
scroll to position [299, 0]
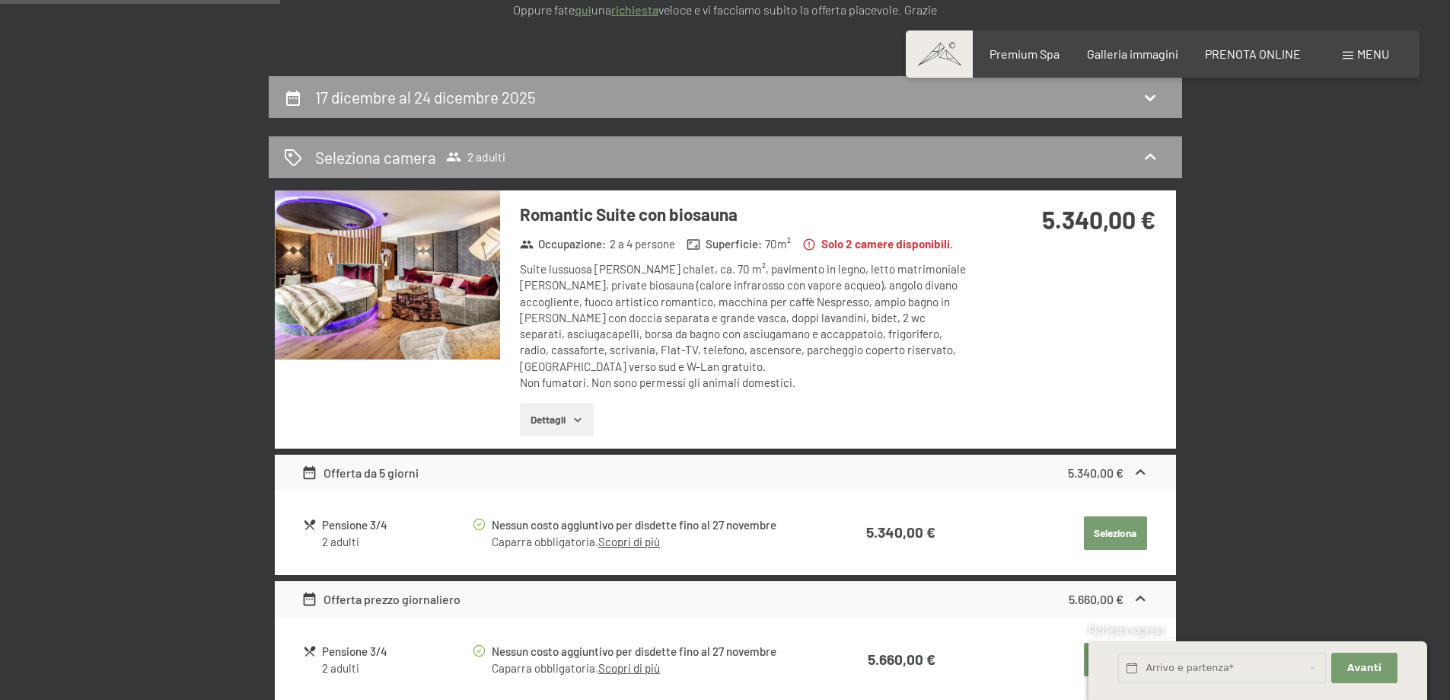
click at [567, 403] on button "Dettagli" at bounding box center [557, 419] width 74 height 33
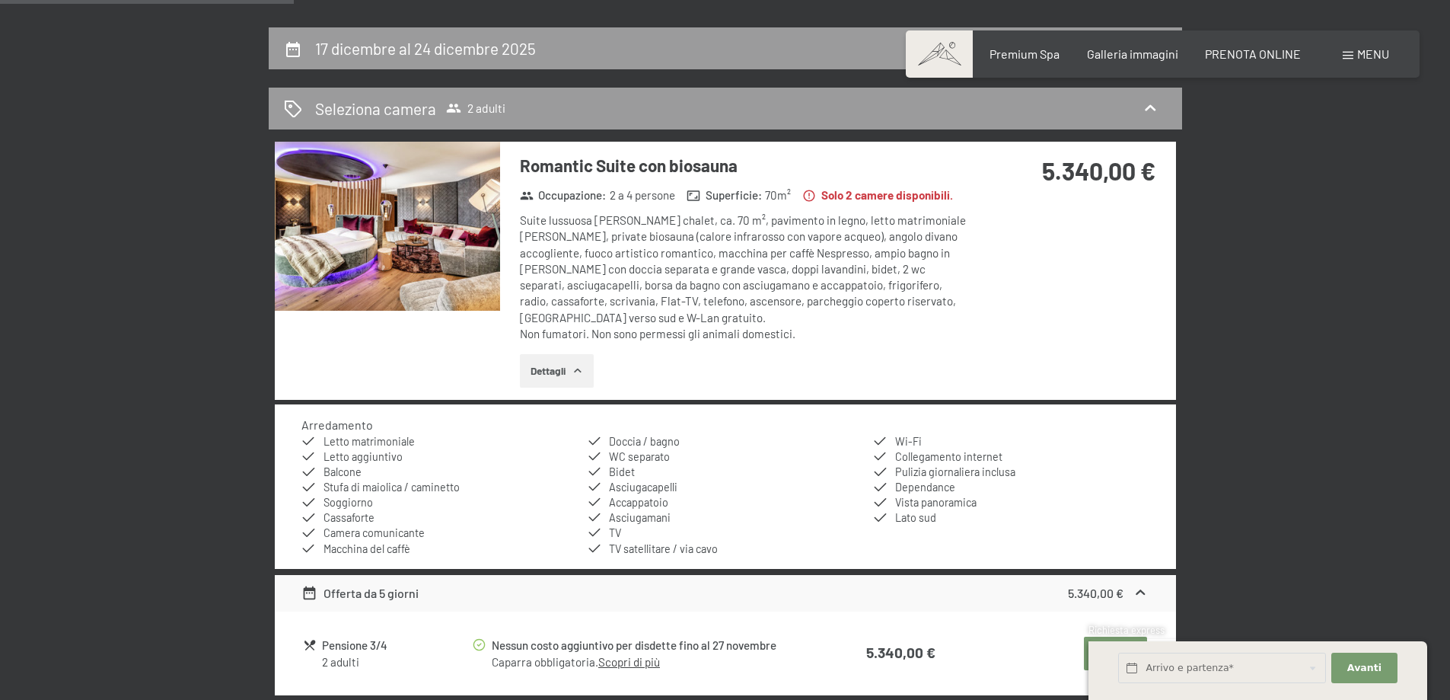
scroll to position [375, 0]
